Goal: Task Accomplishment & Management: Manage account settings

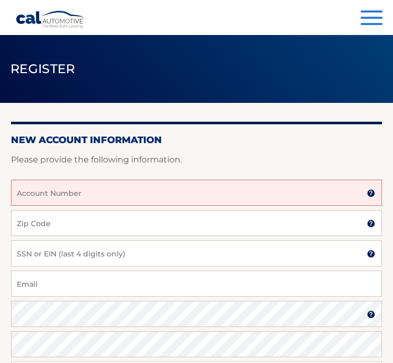
click at [147, 196] on input "Account Number" at bounding box center [196, 193] width 371 height 26
click at [142, 191] on input "Account Number" at bounding box center [196, 193] width 371 height 26
type input "4445598663"
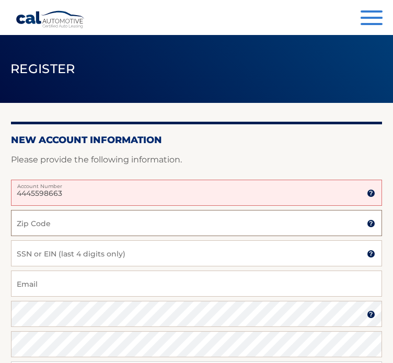
click at [132, 225] on input "Zip Code" at bounding box center [196, 223] width 371 height 26
type input "19053"
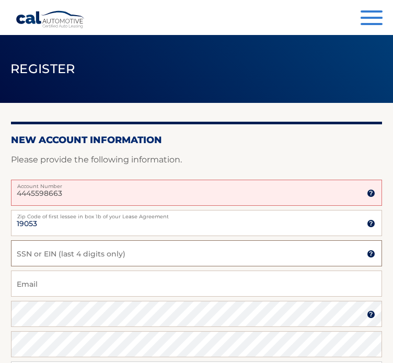
click at [185, 259] on input "SSN or EIN (last 4 digits only)" at bounding box center [196, 254] width 371 height 26
type input "8509"
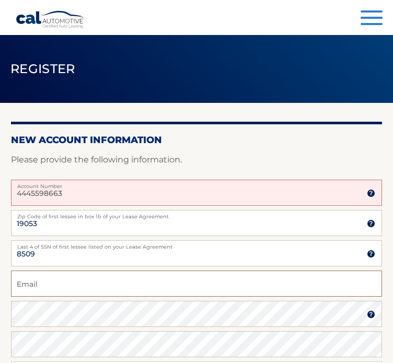
click at [175, 285] on input "Email" at bounding box center [196, 284] width 371 height 26
click at [76, 283] on input "adelehackney2@aol.com" at bounding box center [196, 284] width 371 height 26
type input "adelehackney@aol.com"
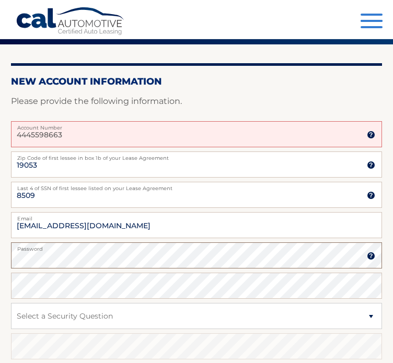
scroll to position [88, 0]
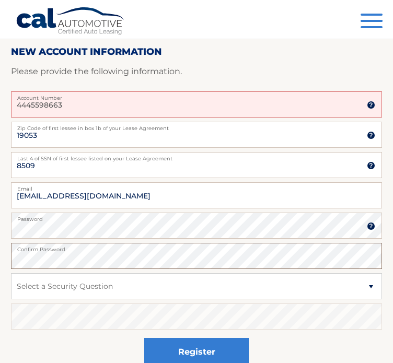
click at [2, 254] on section "New Account Information Please provide the following information. 4445598663 Ac…" at bounding box center [196, 200] width 393 height 403
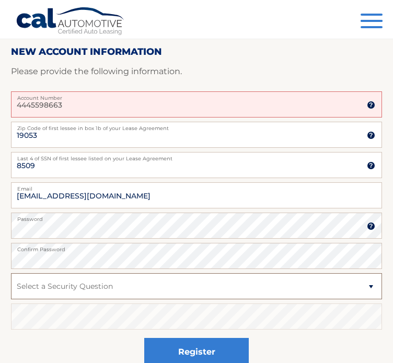
click at [41, 284] on select "Select a Security Question What was the name of your elementary school? What is…" at bounding box center [196, 287] width 371 height 26
select select "2"
click at [11, 274] on select "Select a Security Question What was the name of your elementary school? What is…" at bounding box center [196, 287] width 371 height 26
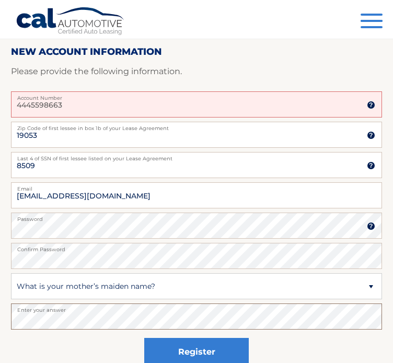
click at [0, 275] on html "Cal Automotive Menu Login Register Register" at bounding box center [196, 93] width 393 height 363
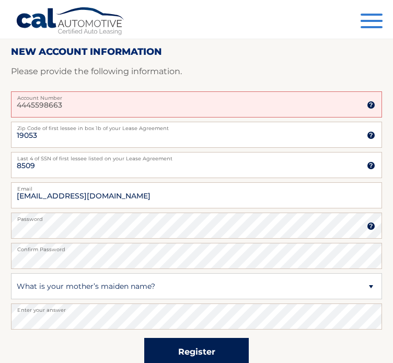
click at [186, 345] on button "Register" at bounding box center [196, 352] width 105 height 29
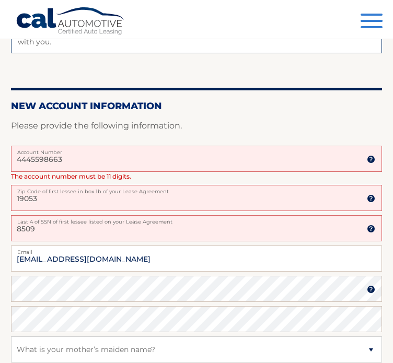
scroll to position [211, 0]
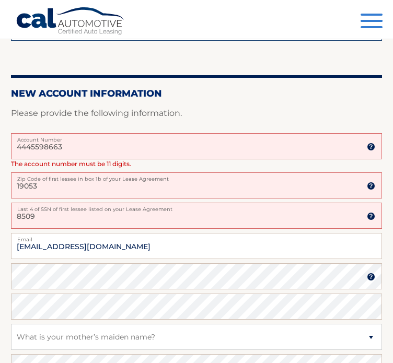
click at [120, 147] on input "4445598663" at bounding box center [196, 146] width 371 height 26
click at [44, 146] on input "4445598663" at bounding box center [196, 146] width 371 height 26
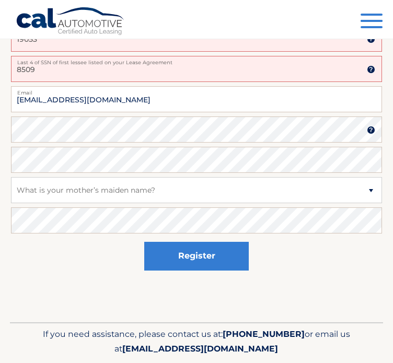
scroll to position [368, 0]
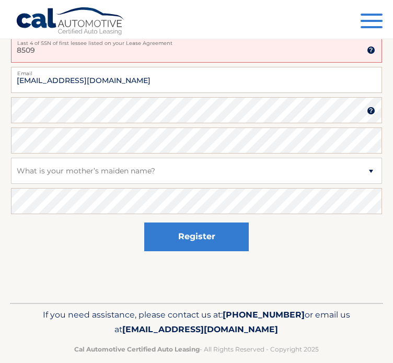
type input "44455988663"
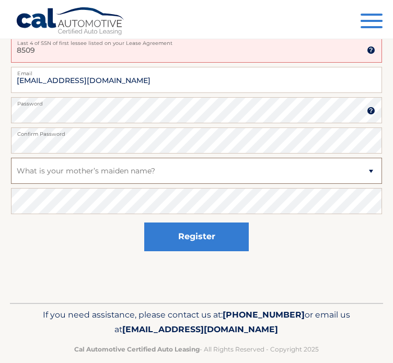
click at [36, 175] on select "Select a Security Question What was the name of your elementary school? What is…" at bounding box center [196, 171] width 371 height 26
click at [11, 158] on select "Select a Security Question What was the name of your elementary school? What is…" at bounding box center [196, 171] width 371 height 26
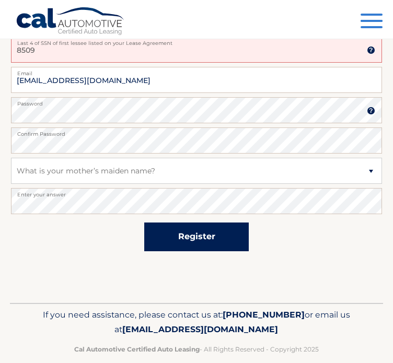
click at [205, 236] on button "Register" at bounding box center [196, 237] width 105 height 29
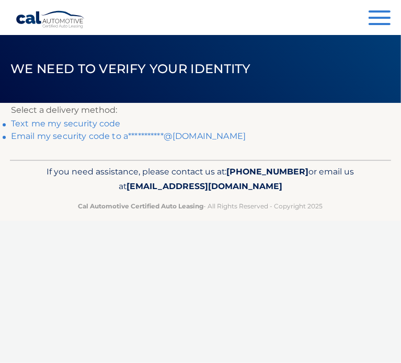
click at [178, 138] on link "**********" at bounding box center [128, 136] width 235 height 10
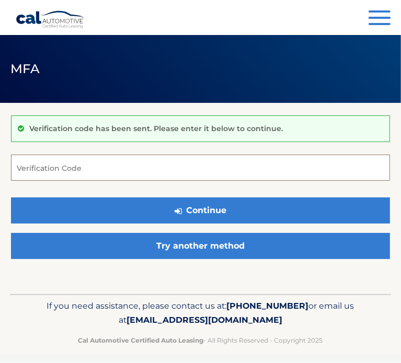
click at [188, 169] on input "Verification Code" at bounding box center [200, 168] width 379 height 26
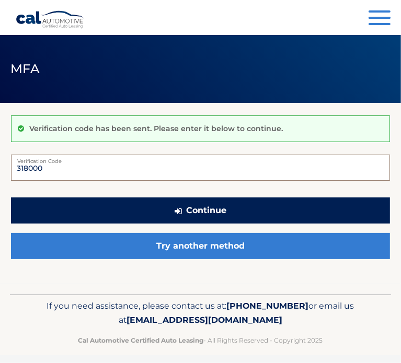
type input "318000"
click at [195, 213] on button "Continue" at bounding box center [200, 211] width 379 height 26
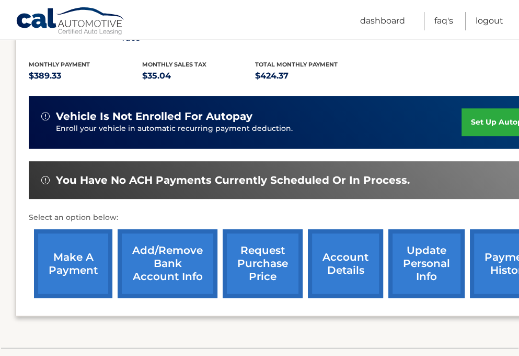
scroll to position [223, 0]
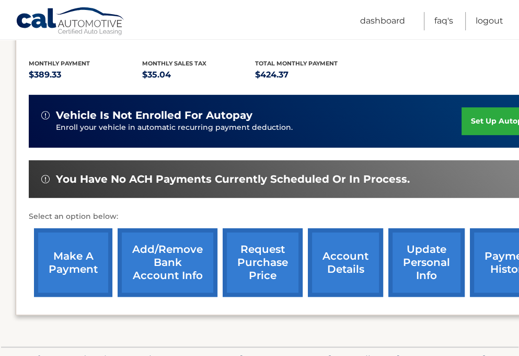
click at [66, 251] on link "make a payment" at bounding box center [73, 262] width 78 height 69
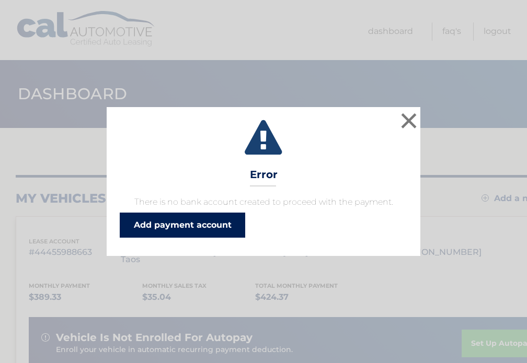
click at [181, 226] on link "Add payment account" at bounding box center [183, 225] width 126 height 25
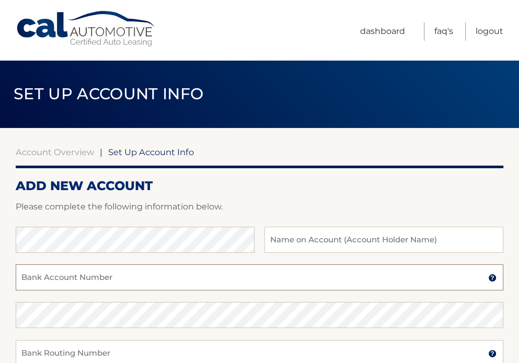
click at [136, 280] on input "Bank Account Number" at bounding box center [260, 278] width 488 height 26
paste input "170017826"
type input "170017826"
click at [344, 238] on input "text" at bounding box center [384, 240] width 239 height 26
click at [287, 238] on input "text" at bounding box center [384, 240] width 239 height 26
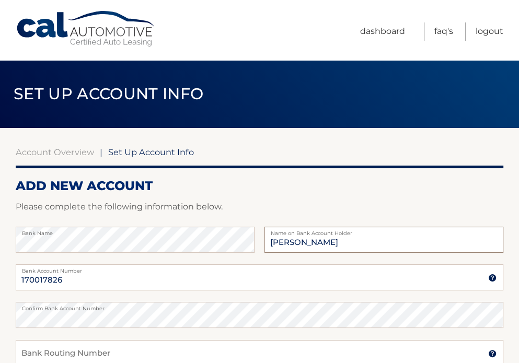
type input "Adele Hackney"
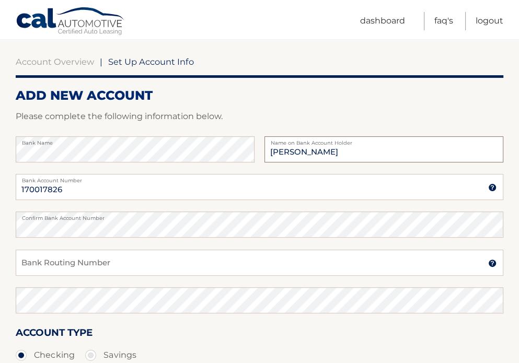
scroll to position [94, 0]
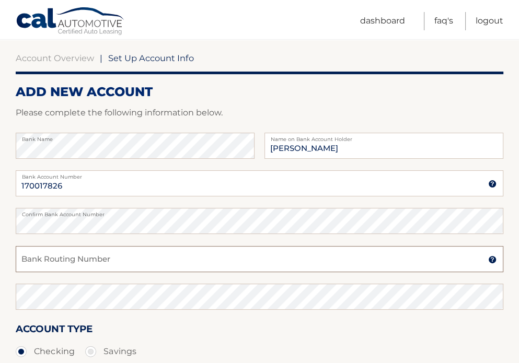
click at [377, 259] on input "Bank Routing Number" at bounding box center [260, 259] width 488 height 26
paste input "031176110"
type input "031176110"
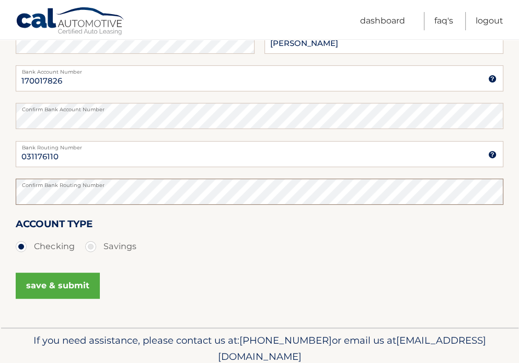
scroll to position [233, 0]
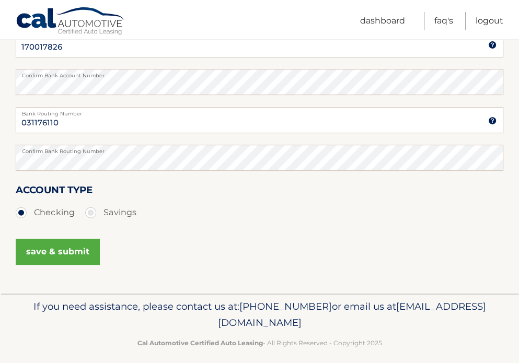
click at [96, 208] on label "Savings" at bounding box center [110, 212] width 51 height 21
click at [96, 208] on input "Savings" at bounding box center [94, 210] width 10 height 17
radio input "true"
click at [66, 250] on button "save & submit" at bounding box center [58, 252] width 84 height 26
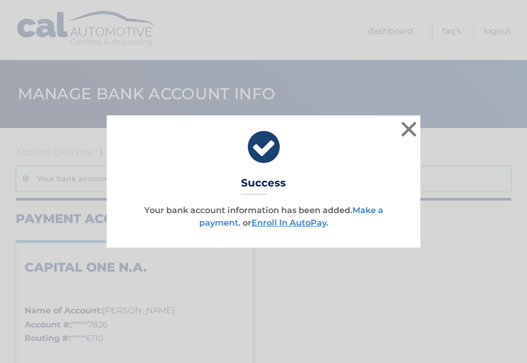
click at [369, 213] on link "Make a payment" at bounding box center [291, 217] width 184 height 22
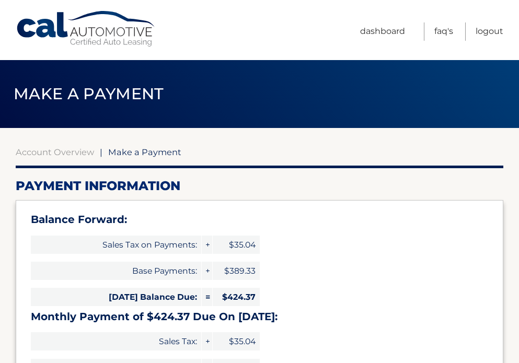
select select "YTc1YmYwODUtODEwZS00ODY5LTg3NTYtZWM2M2VjZjgxNzkw"
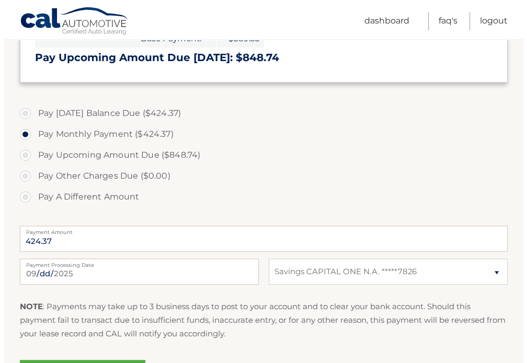
scroll to position [414, 0]
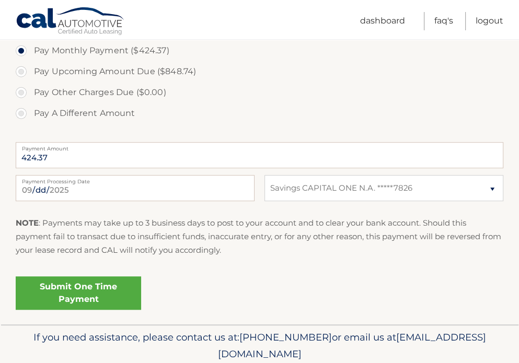
click at [75, 302] on link "Submit One Time Payment" at bounding box center [79, 293] width 126 height 33
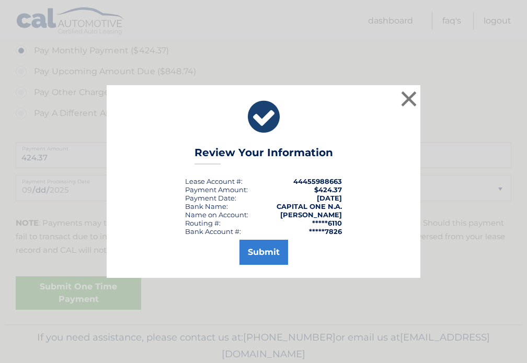
click at [75, 302] on div "× Review Your Information Lease Account #: 44455988663 Payment Amount: $424.37 …" at bounding box center [263, 181] width 527 height 363
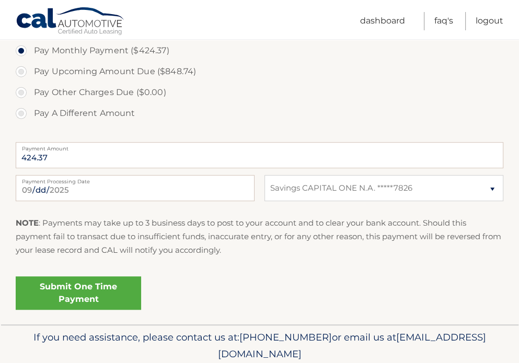
click at [96, 288] on link "Submit One Time Payment" at bounding box center [79, 293] width 126 height 33
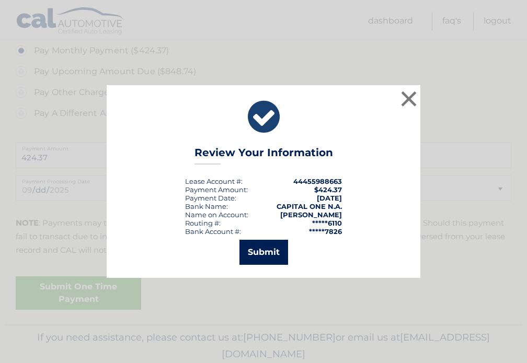
click at [270, 255] on button "Submit" at bounding box center [264, 252] width 49 height 25
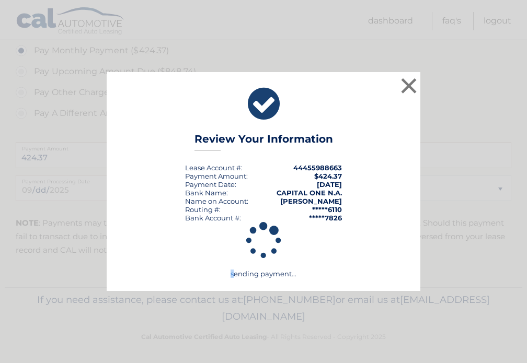
click at [270, 255] on icon at bounding box center [264, 241] width 288 height 38
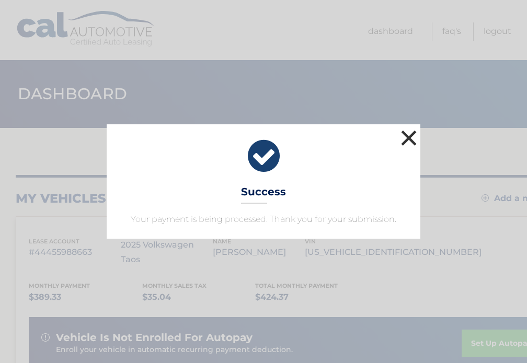
click at [408, 136] on button "×" at bounding box center [409, 138] width 21 height 21
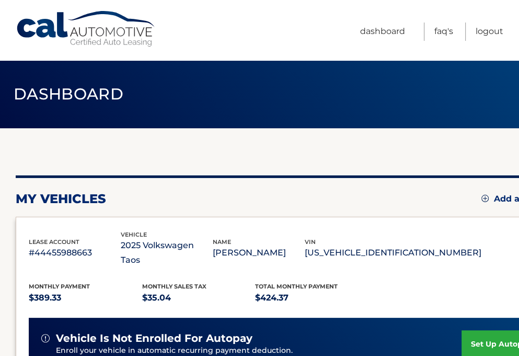
click at [408, 136] on div "my vehicles Add a new lease lease account #44455988663 vehicle 2025 Volkswagen …" at bounding box center [291, 358] width 551 height 461
click at [481, 334] on link "set up autopay" at bounding box center [501, 344] width 79 height 28
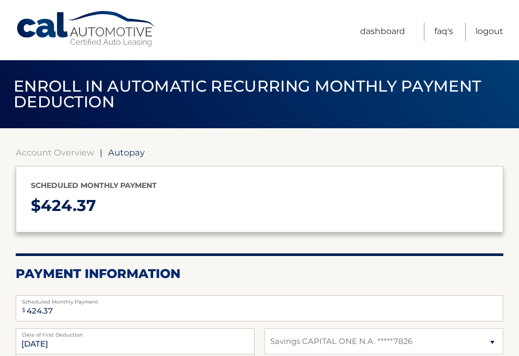
select select "YTc1YmYwODUtODEwZS00ODY5LTg3NTYtZWM2M2VjZjgxNzkw"
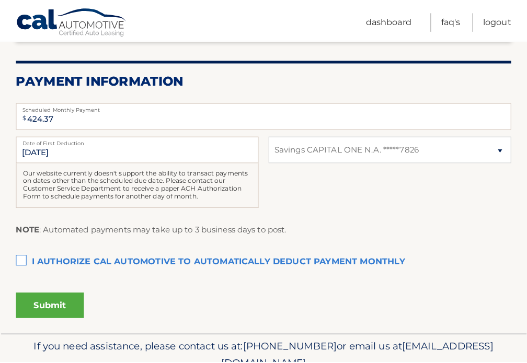
scroll to position [195, 0]
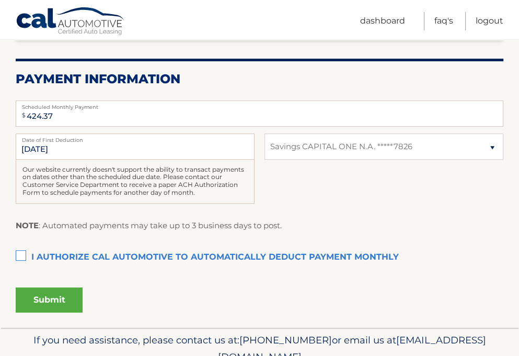
click at [20, 255] on label "I authorize cal automotive to automatically deduct payment monthly This checkbo…" at bounding box center [260, 257] width 488 height 21
click at [0, 0] on input "I authorize cal automotive to automatically deduct payment monthly This checkbo…" at bounding box center [0, 0] width 0 height 0
click at [41, 298] on button "Submit" at bounding box center [49, 299] width 67 height 25
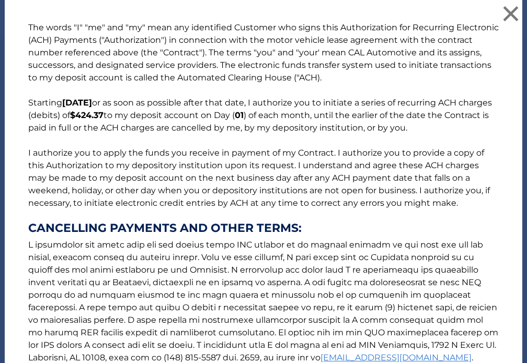
click at [41, 298] on p "The words "I" "me" and "my" mean any identified Customer who signs this Authori…" at bounding box center [264, 211] width 492 height 381
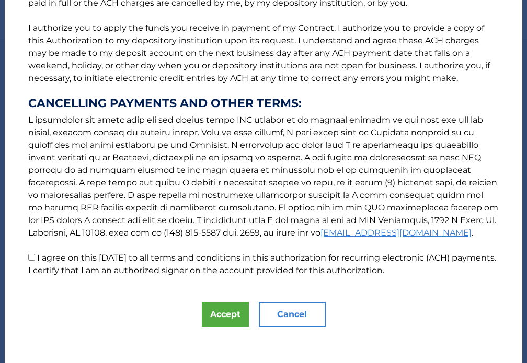
scroll to position [130, 0]
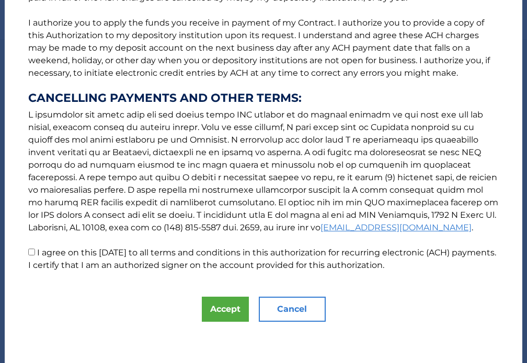
click at [32, 251] on input "I agree on this 09/04/2025 to all terms and conditions in this authorization fo…" at bounding box center [31, 252] width 7 height 7
checkbox input "true"
click at [222, 311] on button "Accept" at bounding box center [225, 309] width 47 height 25
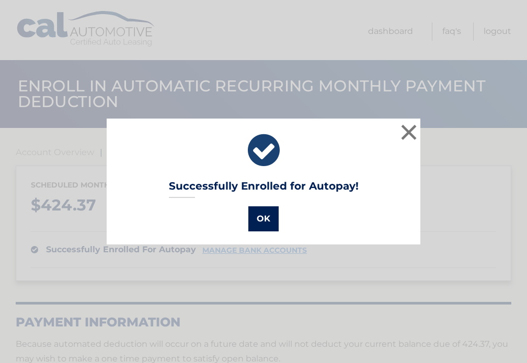
click at [260, 222] on button "OK" at bounding box center [263, 219] width 30 height 25
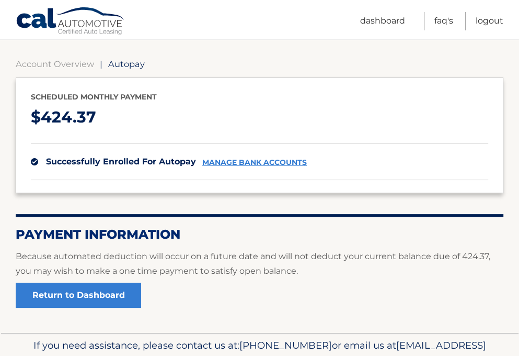
scroll to position [133, 0]
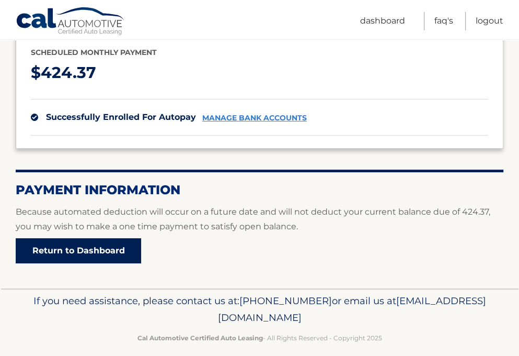
click at [92, 253] on link "Return to Dashboard" at bounding box center [79, 250] width 126 height 25
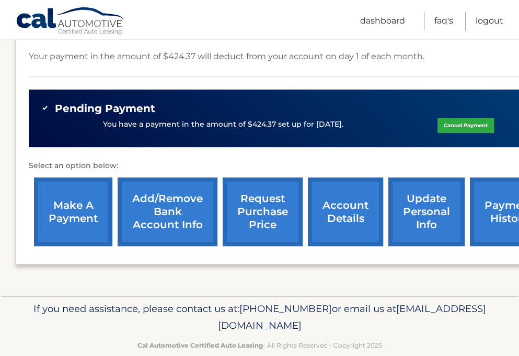
scroll to position [308, 0]
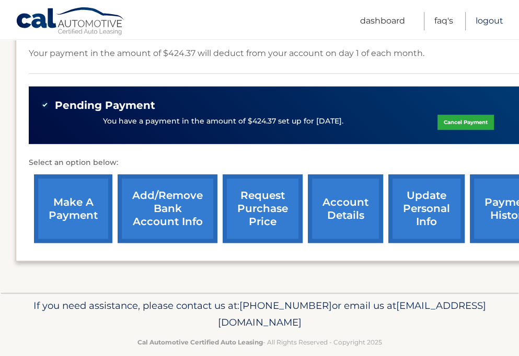
click at [497, 18] on link "Logout" at bounding box center [490, 21] width 28 height 18
